Goal: Information Seeking & Learning: Compare options

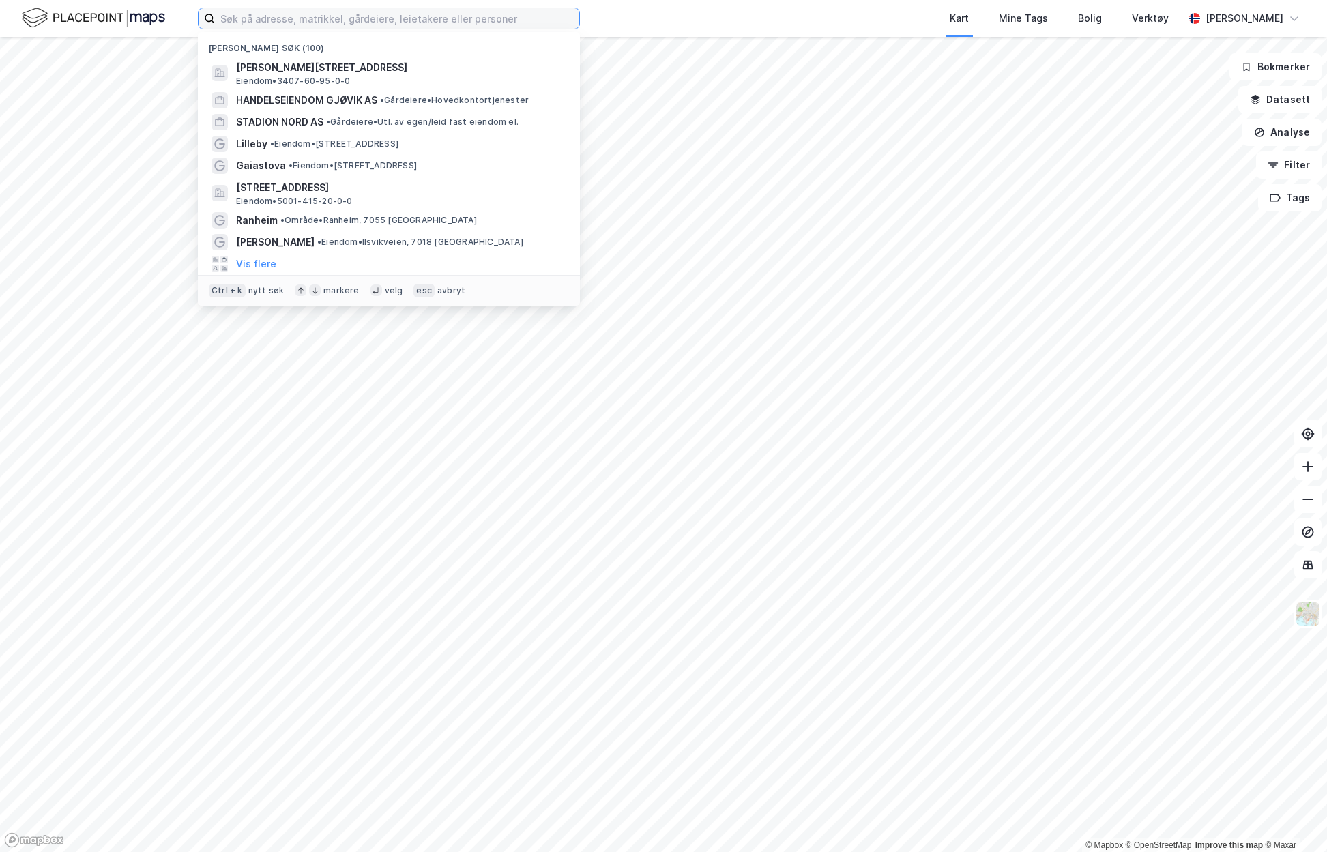
click at [277, 22] on input at bounding box center [397, 18] width 364 height 20
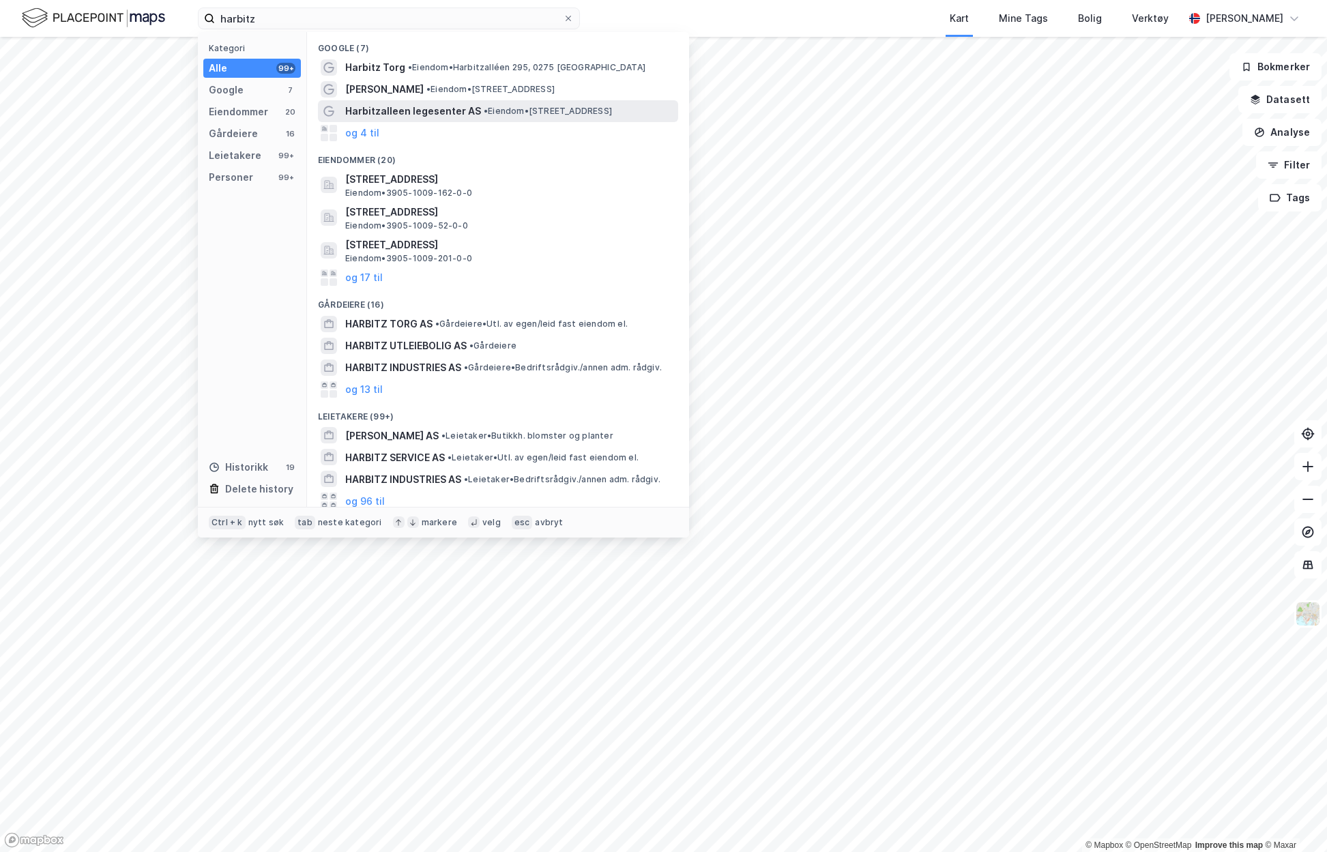
click at [408, 112] on span "Harbitzalleen legesenter AS" at bounding box center [413, 111] width 136 height 16
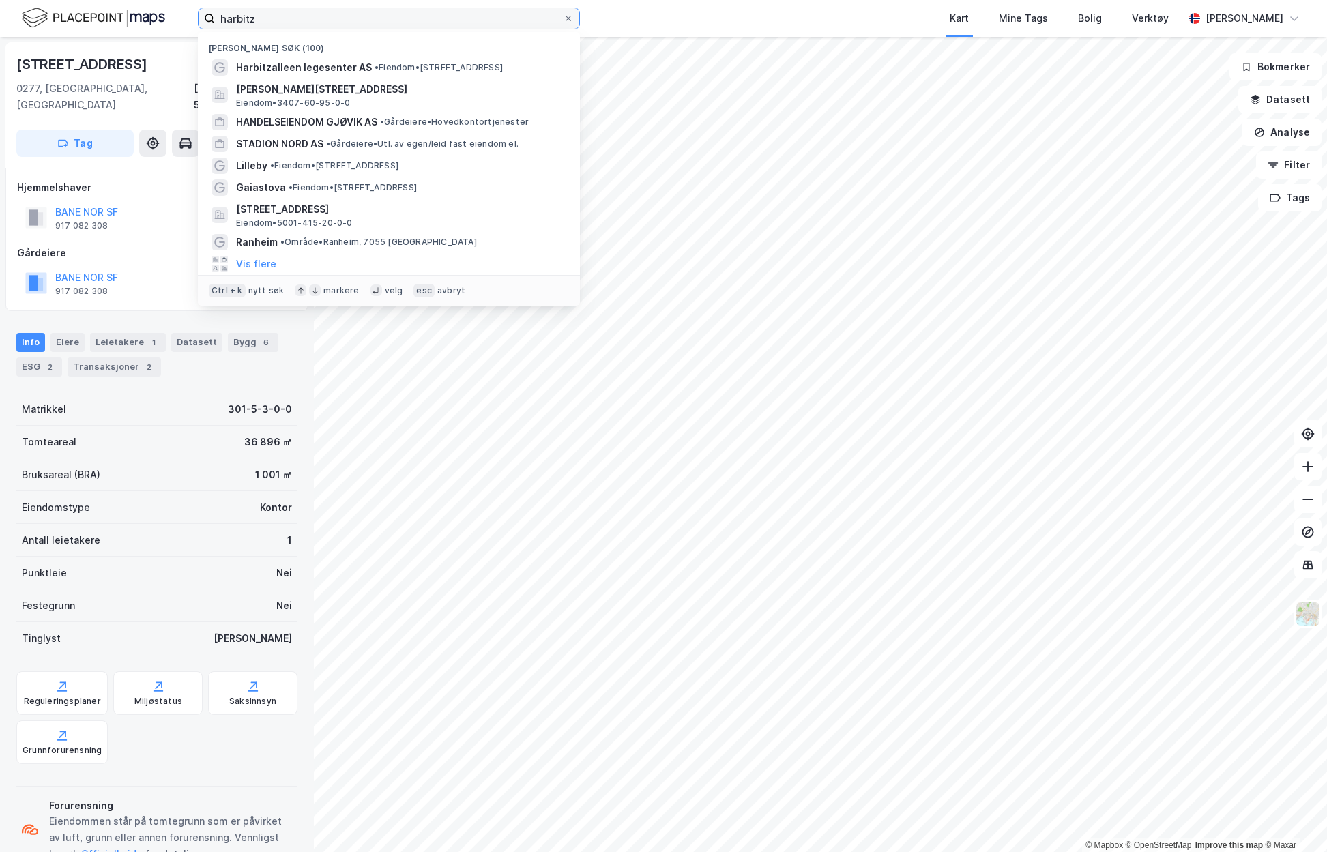
drag, startPoint x: 325, startPoint y: 11, endPoint x: 158, endPoint y: 20, distance: 167.4
click at [162, 20] on div "[PERSON_NAME] søk (100) Harbitzalleen legesenter AS • Eiendom • [STREET_ADDRESS…" at bounding box center [663, 18] width 1327 height 37
paste input "[STREET_ADDRESS]"
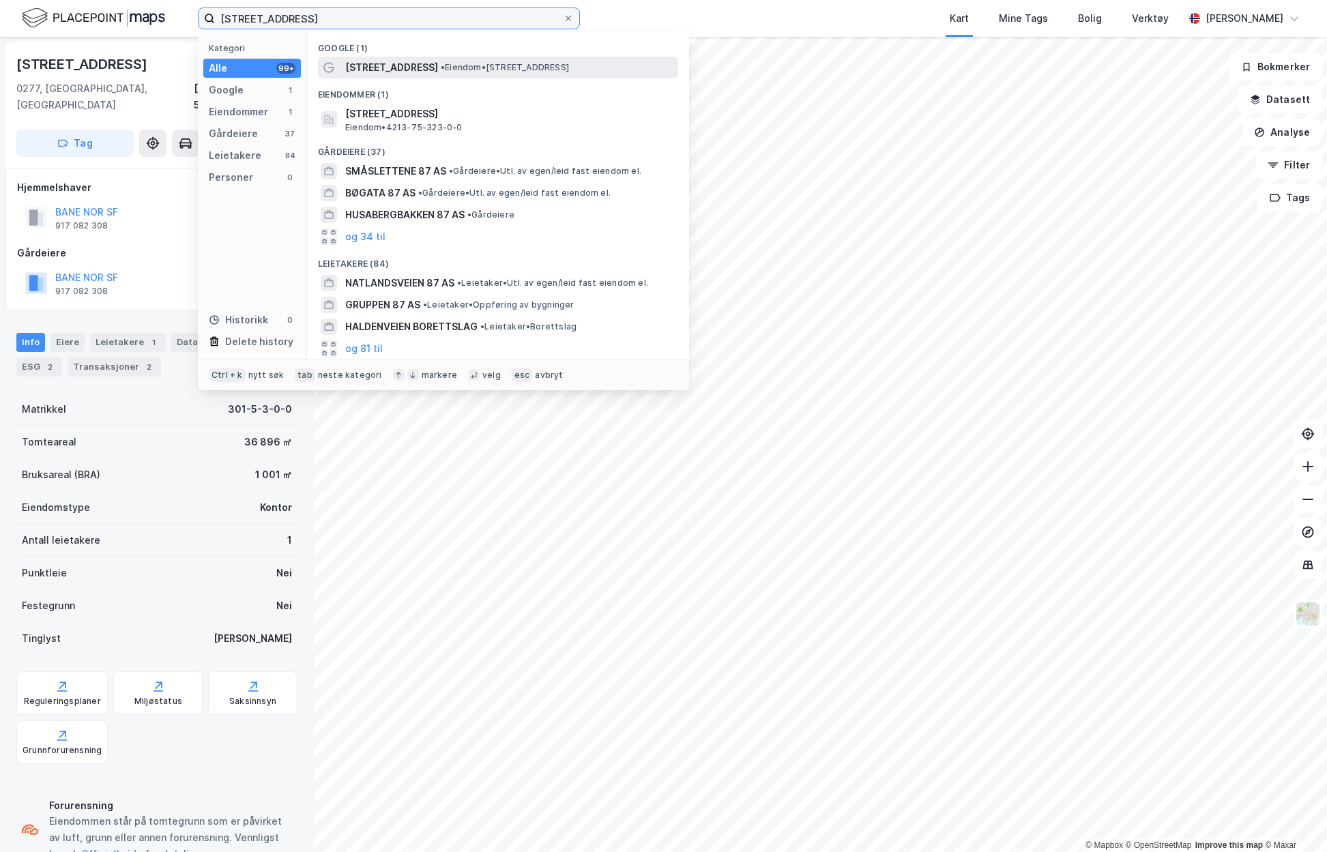
type input "[STREET_ADDRESS]"
click at [410, 69] on span "[STREET_ADDRESS]" at bounding box center [391, 67] width 93 height 16
